Goal: Transaction & Acquisition: Purchase product/service

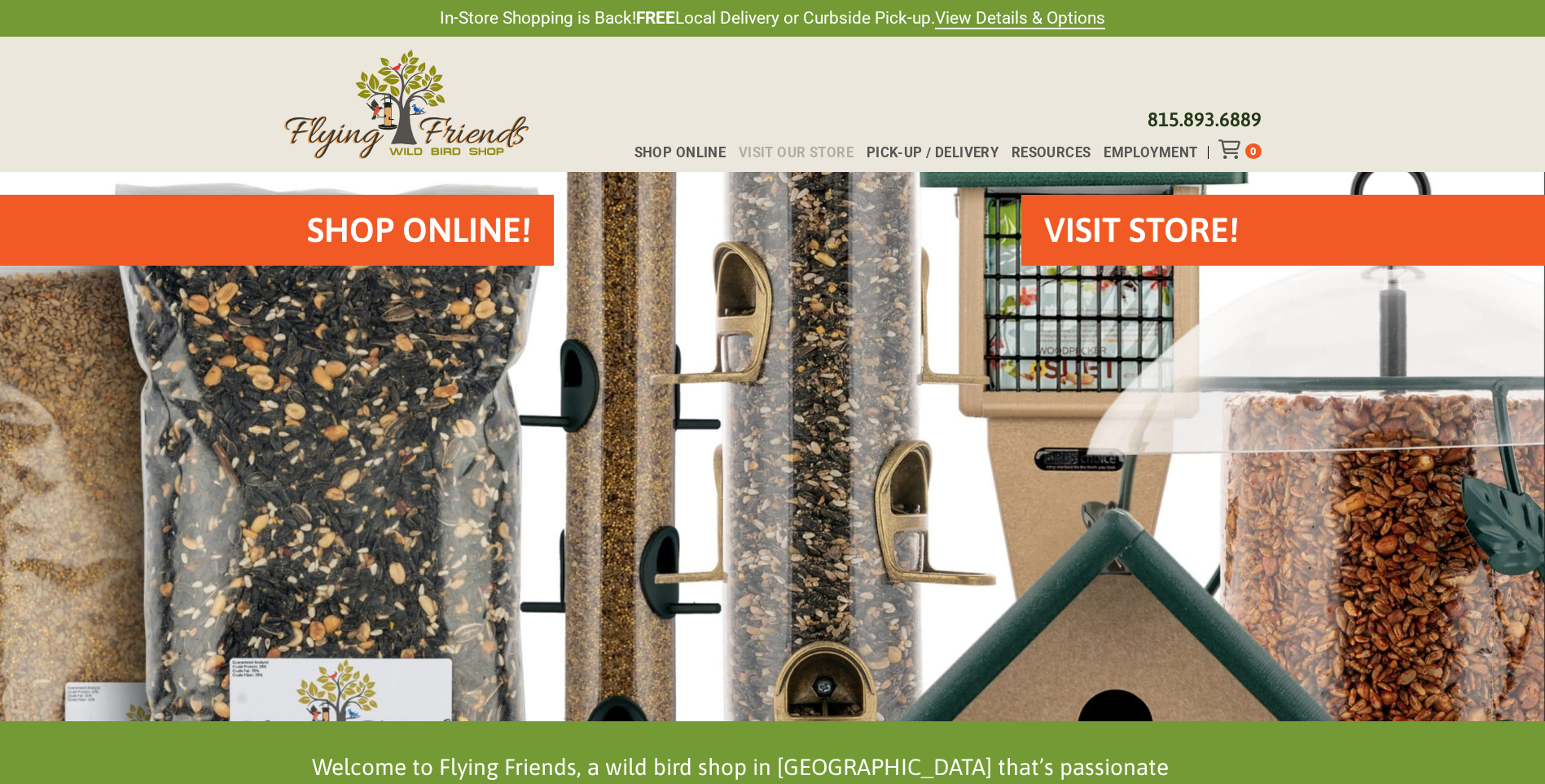
click at [775, 153] on span "Visit Our Store" at bounding box center [796, 153] width 115 height 14
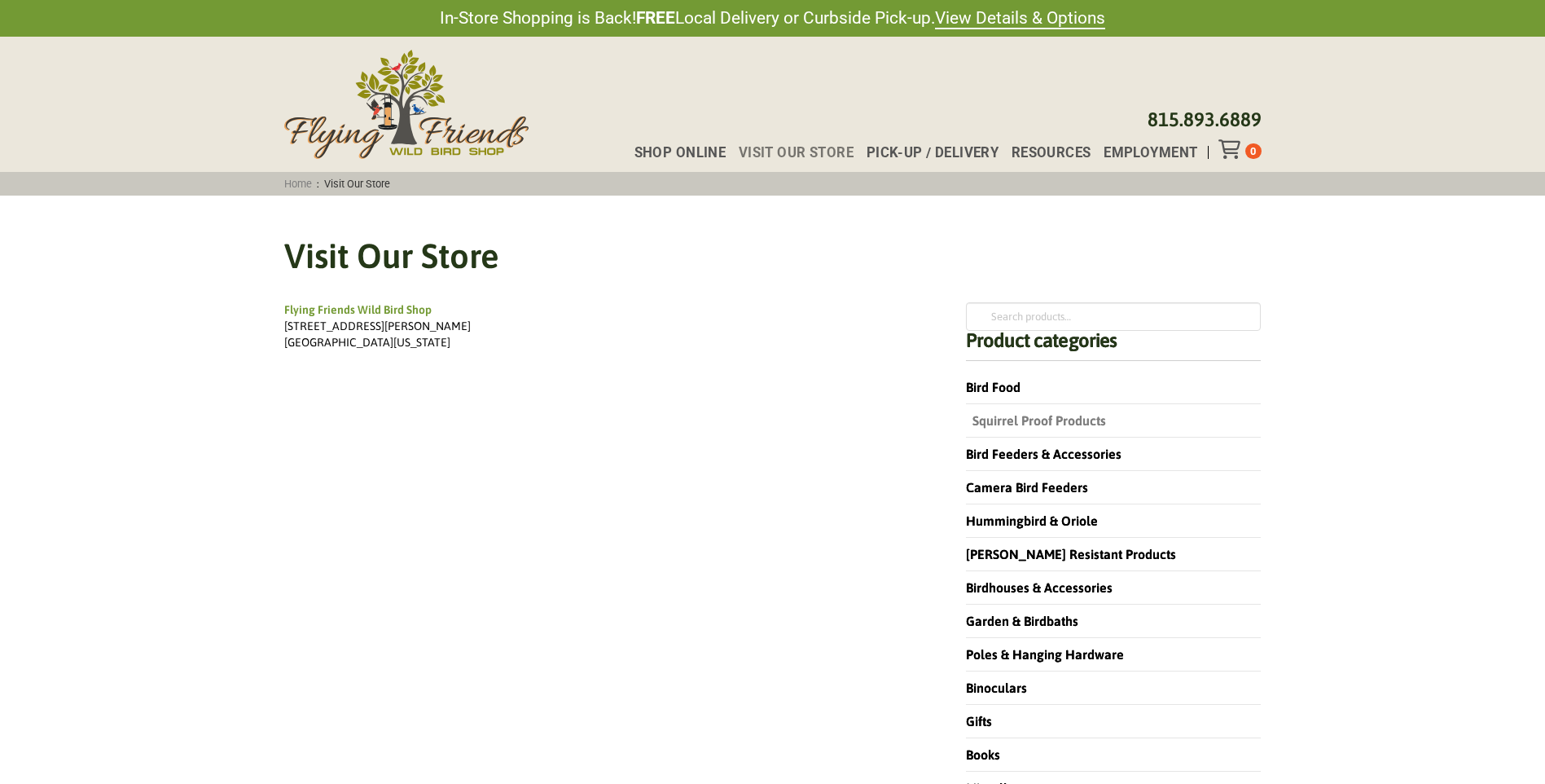
click at [1043, 417] on link "Squirrel Proof Products" at bounding box center [1036, 420] width 140 height 15
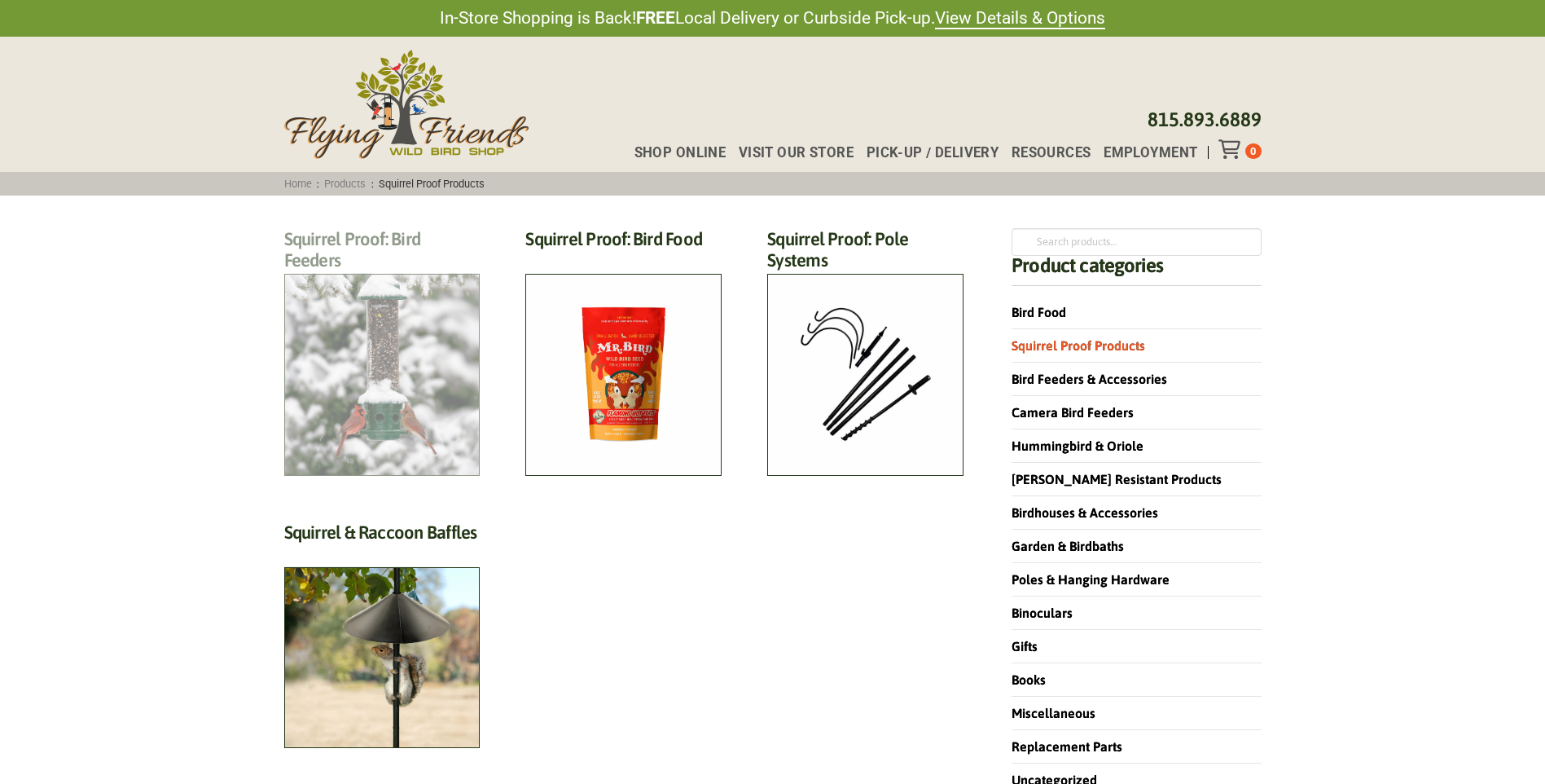
click at [387, 280] on h2 "Squirrel Proof: Bird Feeders (12)" at bounding box center [382, 254] width 196 height 52
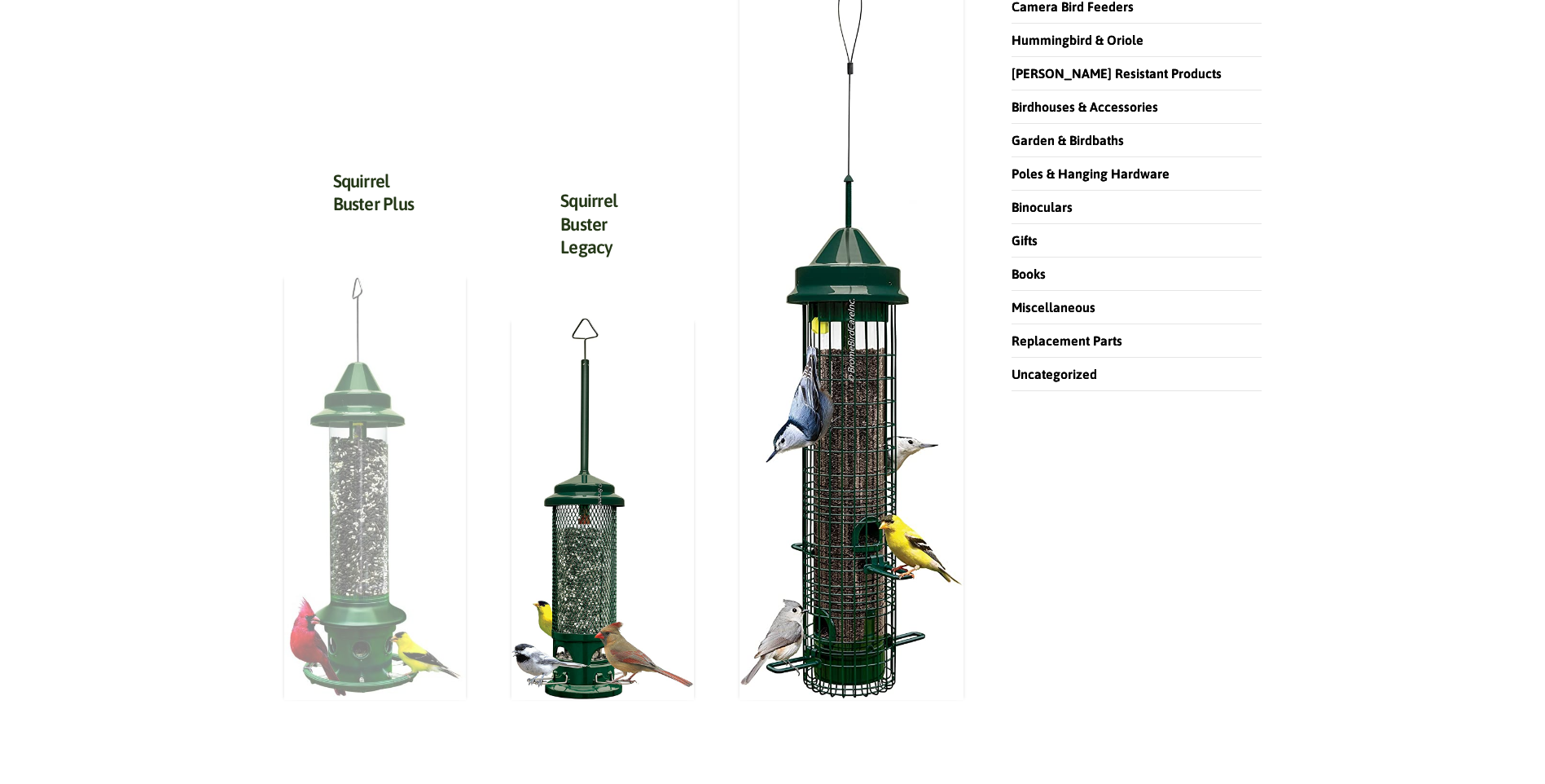
scroll to position [407, 0]
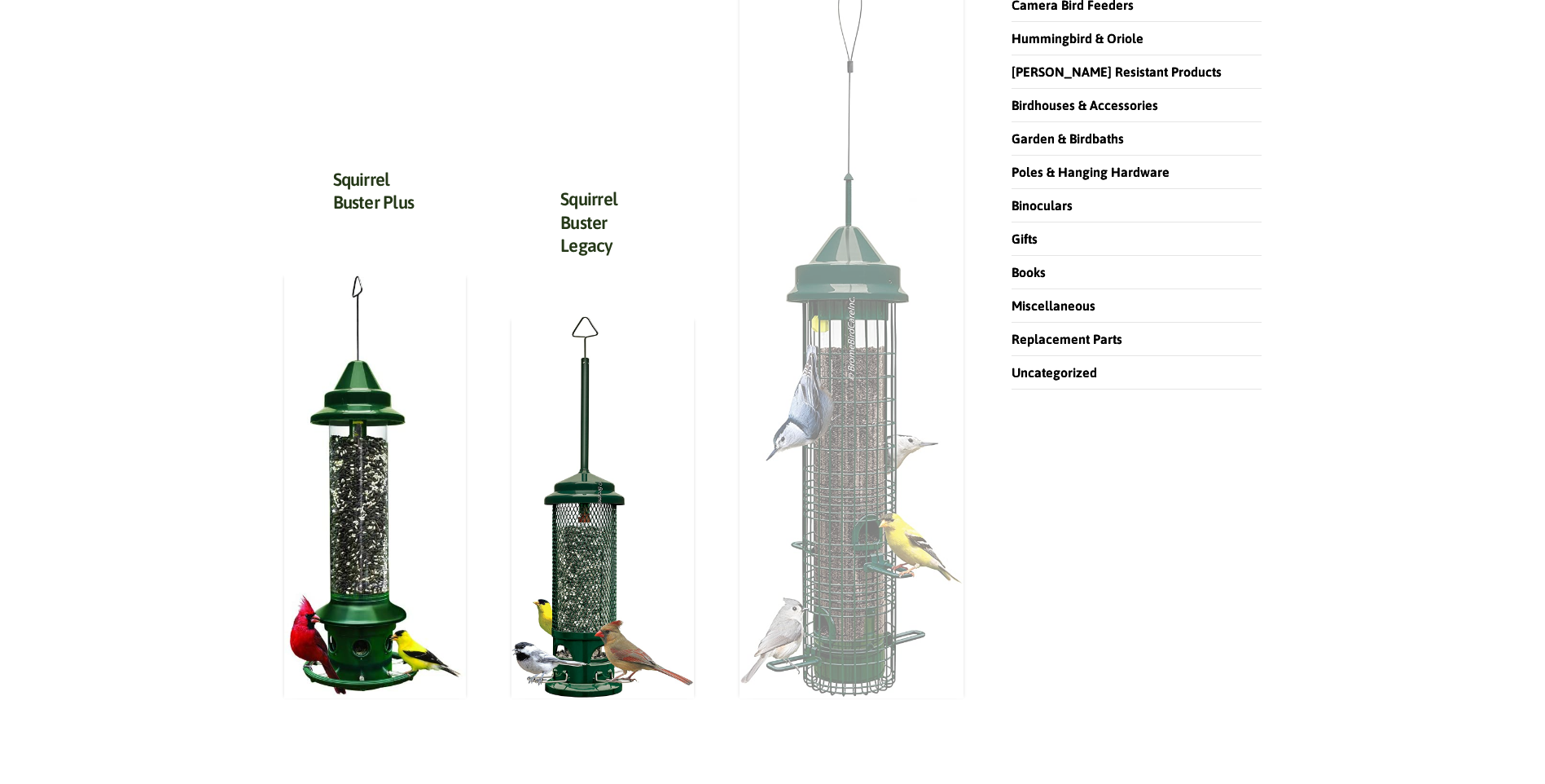
click at [873, 458] on img at bounding box center [852, 336] width 224 height 724
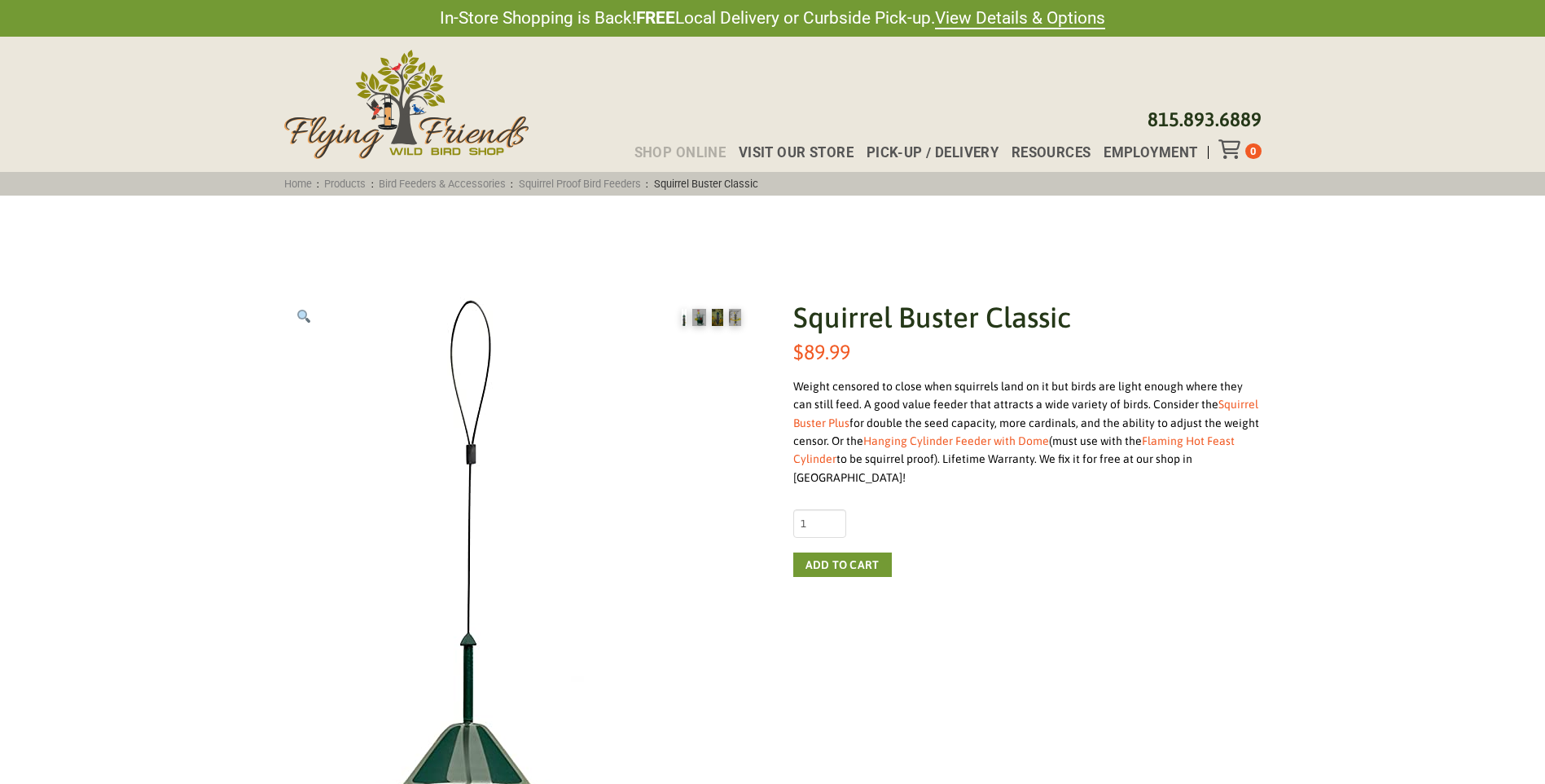
click at [660, 152] on span "Shop Online" at bounding box center [681, 153] width 92 height 14
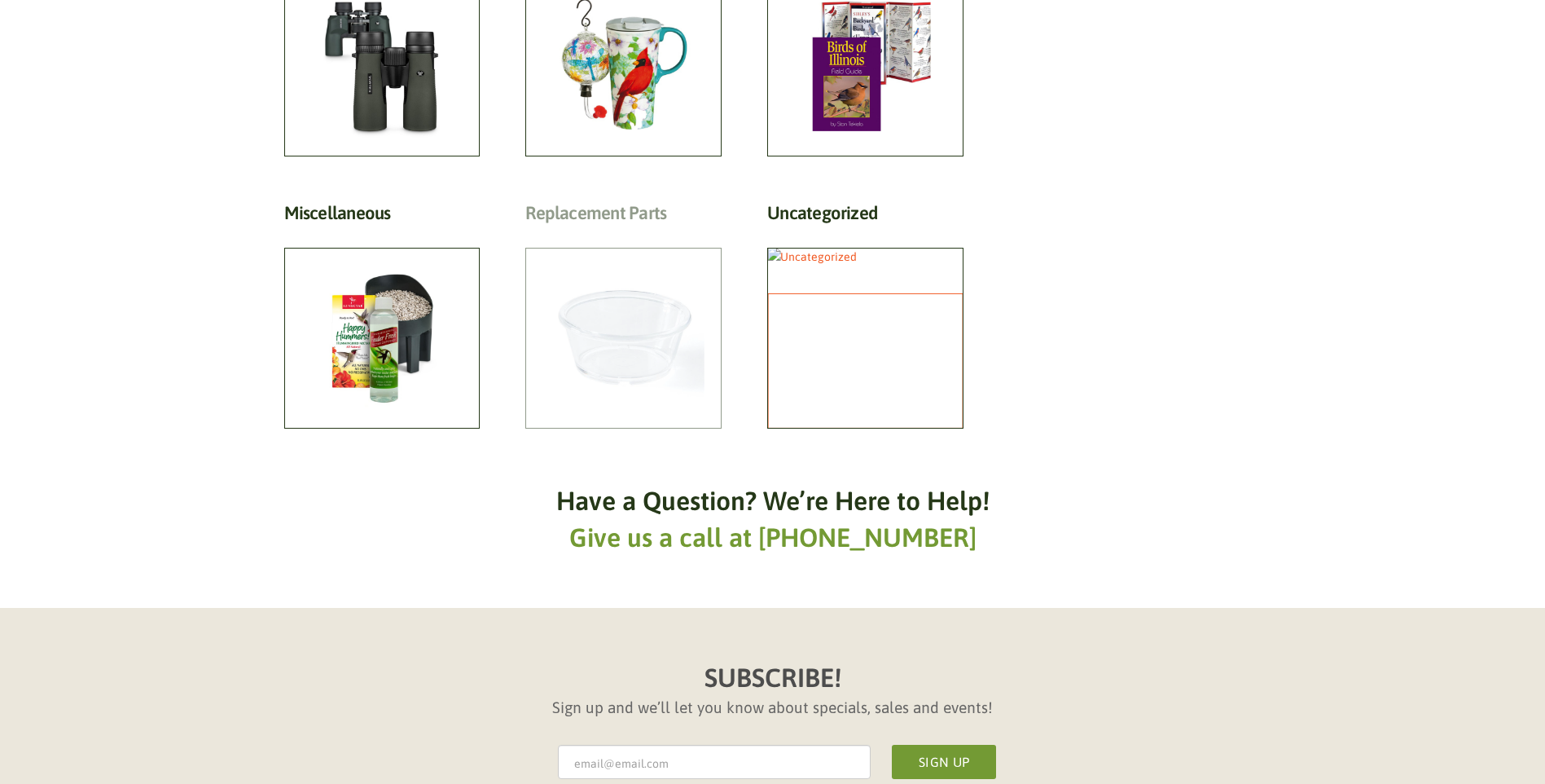
scroll to position [1222, 0]
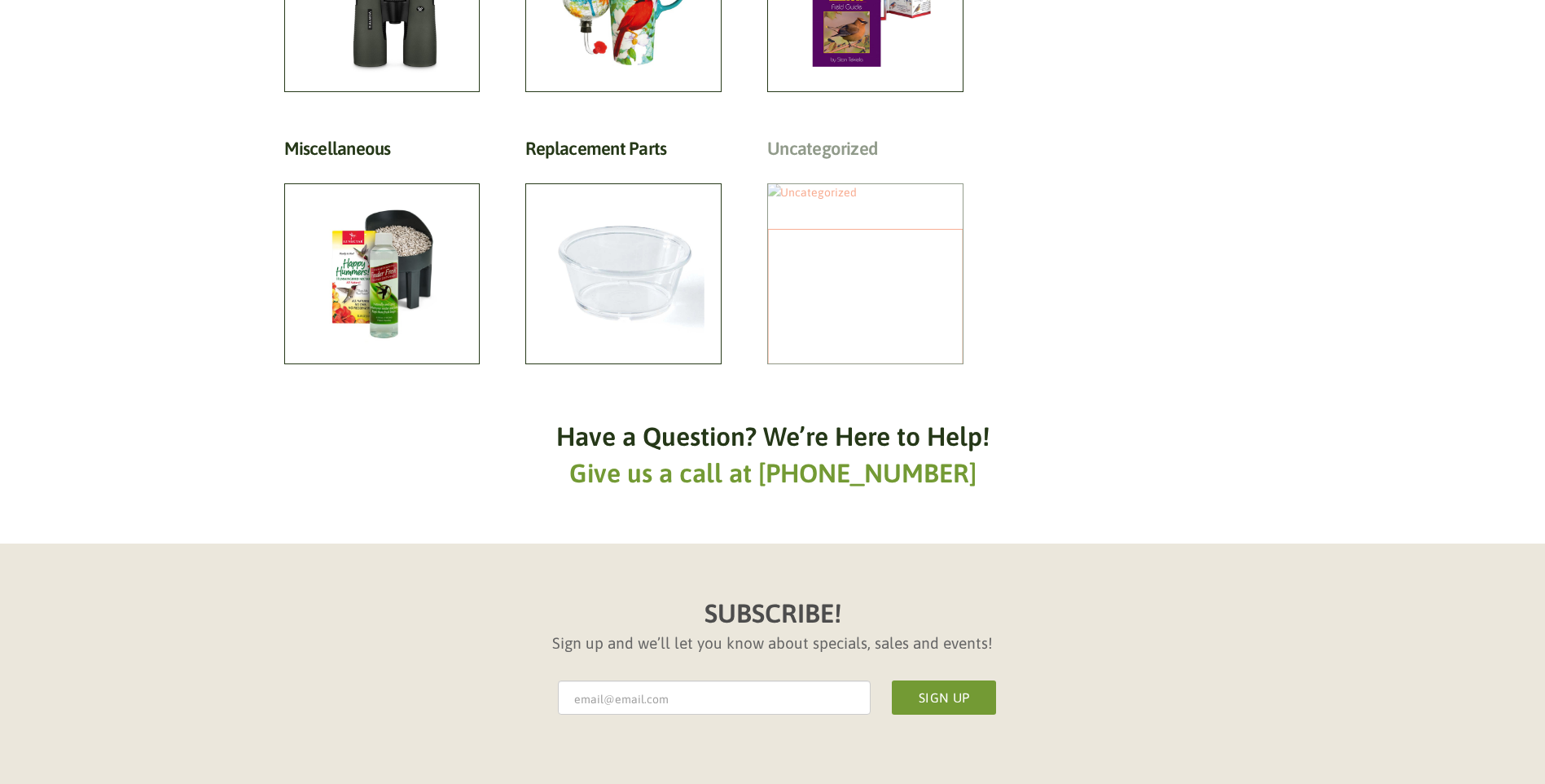
click at [832, 168] on h2 "Uncategorized (10)" at bounding box center [865, 153] width 196 height 30
